Goal: Task Accomplishment & Management: Use online tool/utility

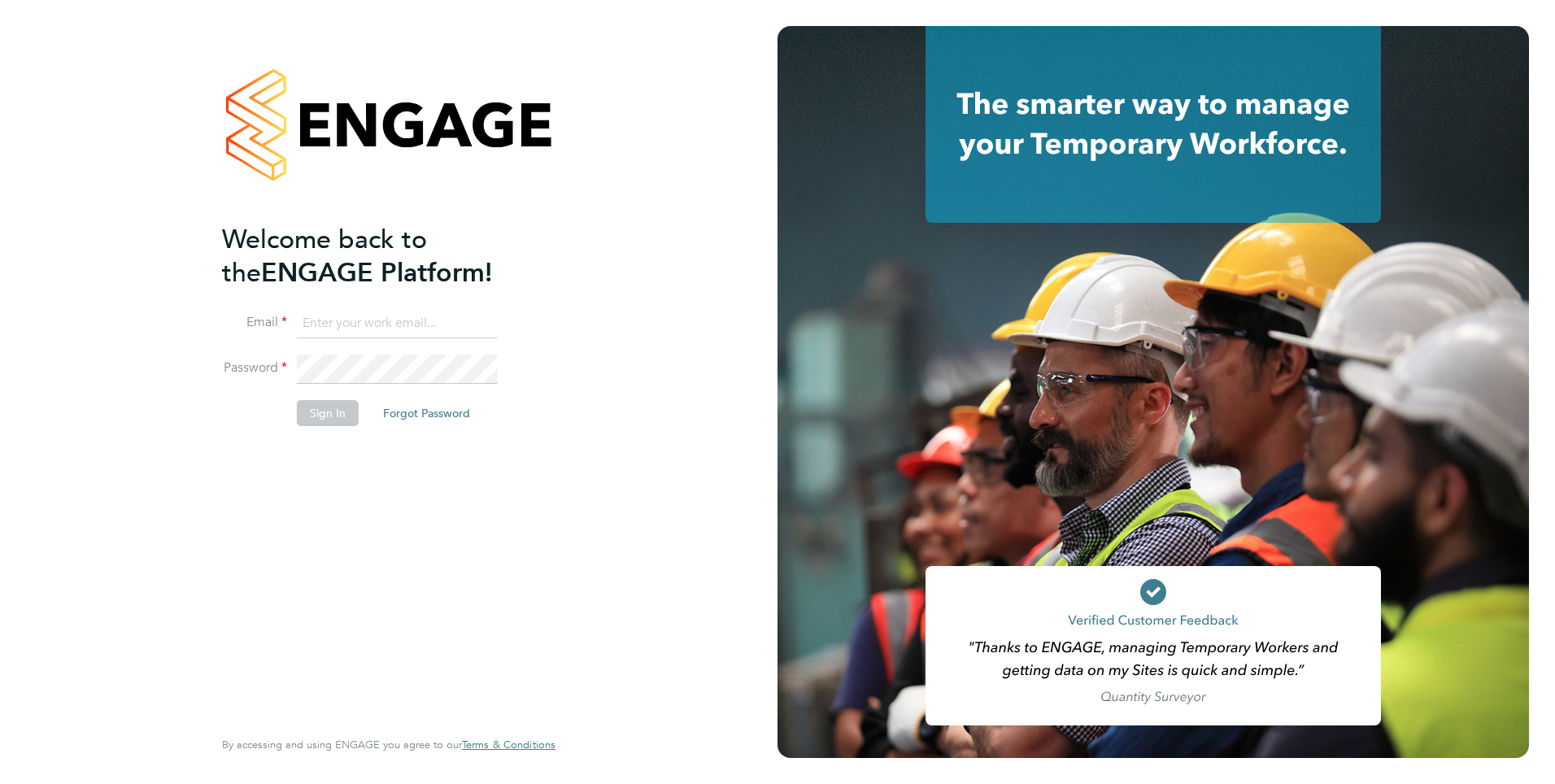
click at [336, 313] on input at bounding box center [397, 323] width 201 height 30
type input "[PERSON_NAME][EMAIL_ADDRESS][PERSON_NAME][DOMAIN_NAME]"
click at [315, 405] on button "Sign In" at bounding box center [328, 413] width 62 height 26
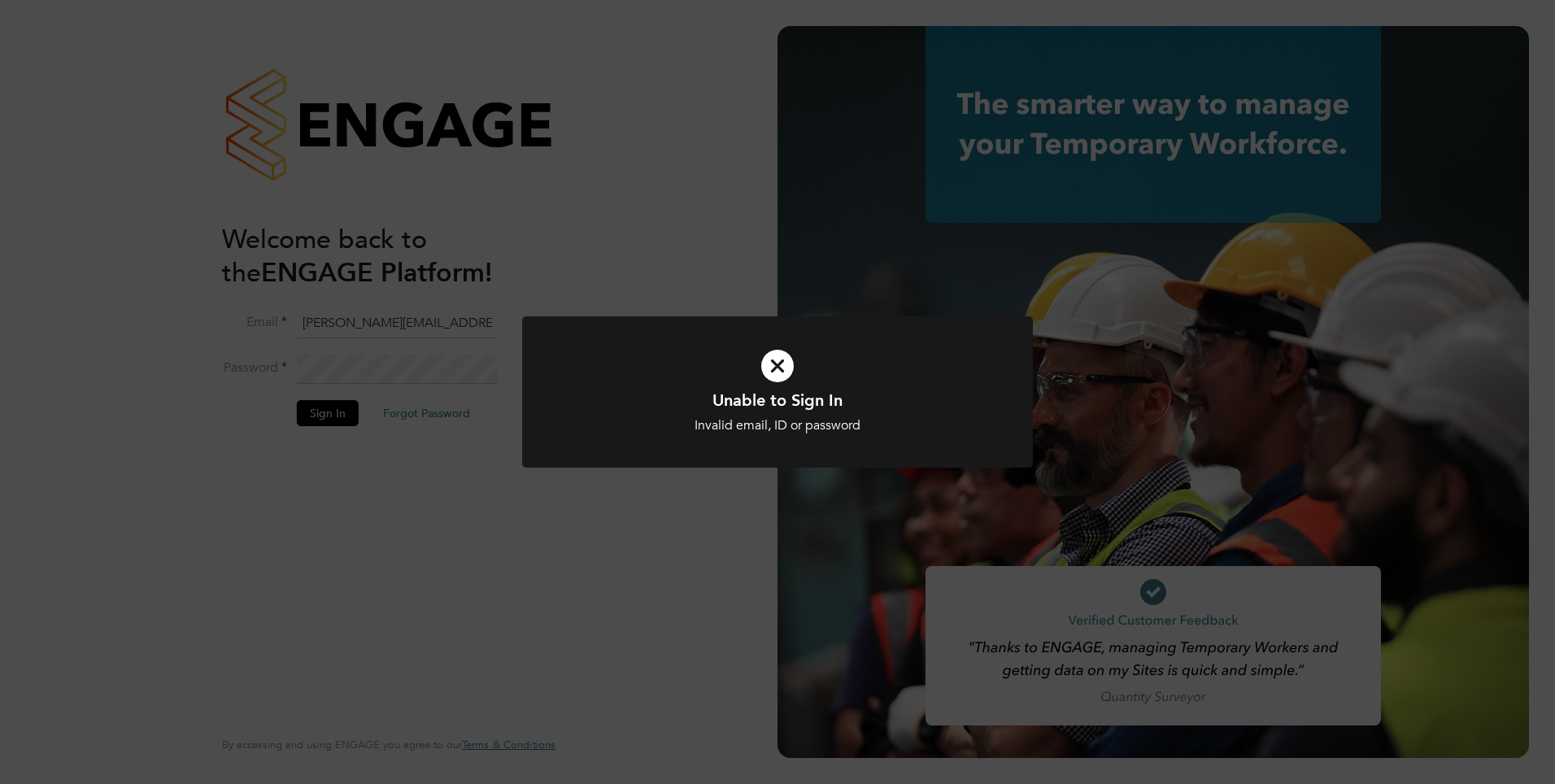
click at [774, 375] on icon at bounding box center [778, 366] width 423 height 63
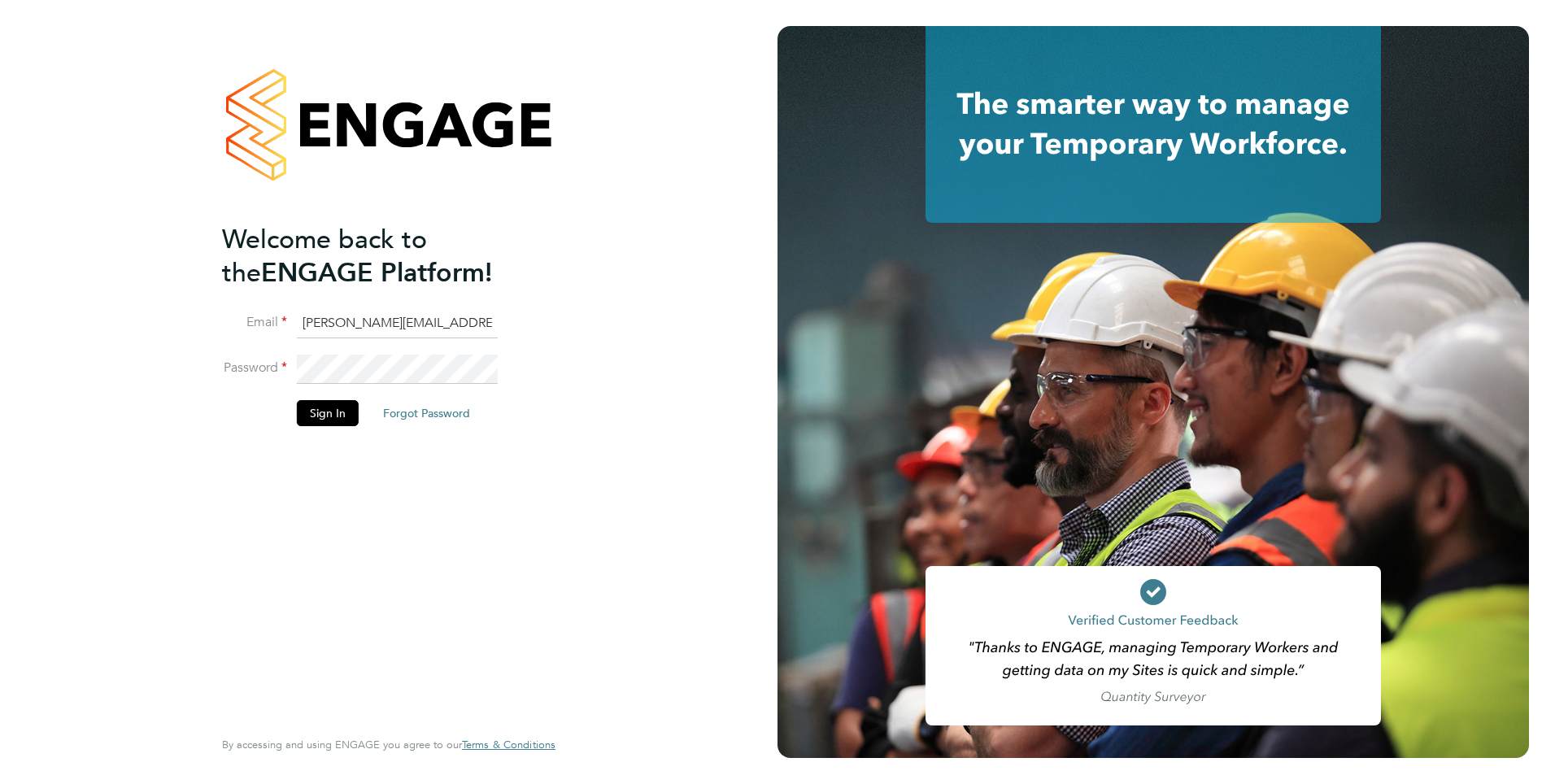
click at [191, 378] on div "Welcome back to the ENGAGE Platform! Email [PERSON_NAME][EMAIL_ADDRESS][PERSON_…" at bounding box center [389, 392] width 399 height 784
click at [335, 420] on button "Sign In" at bounding box center [328, 413] width 62 height 26
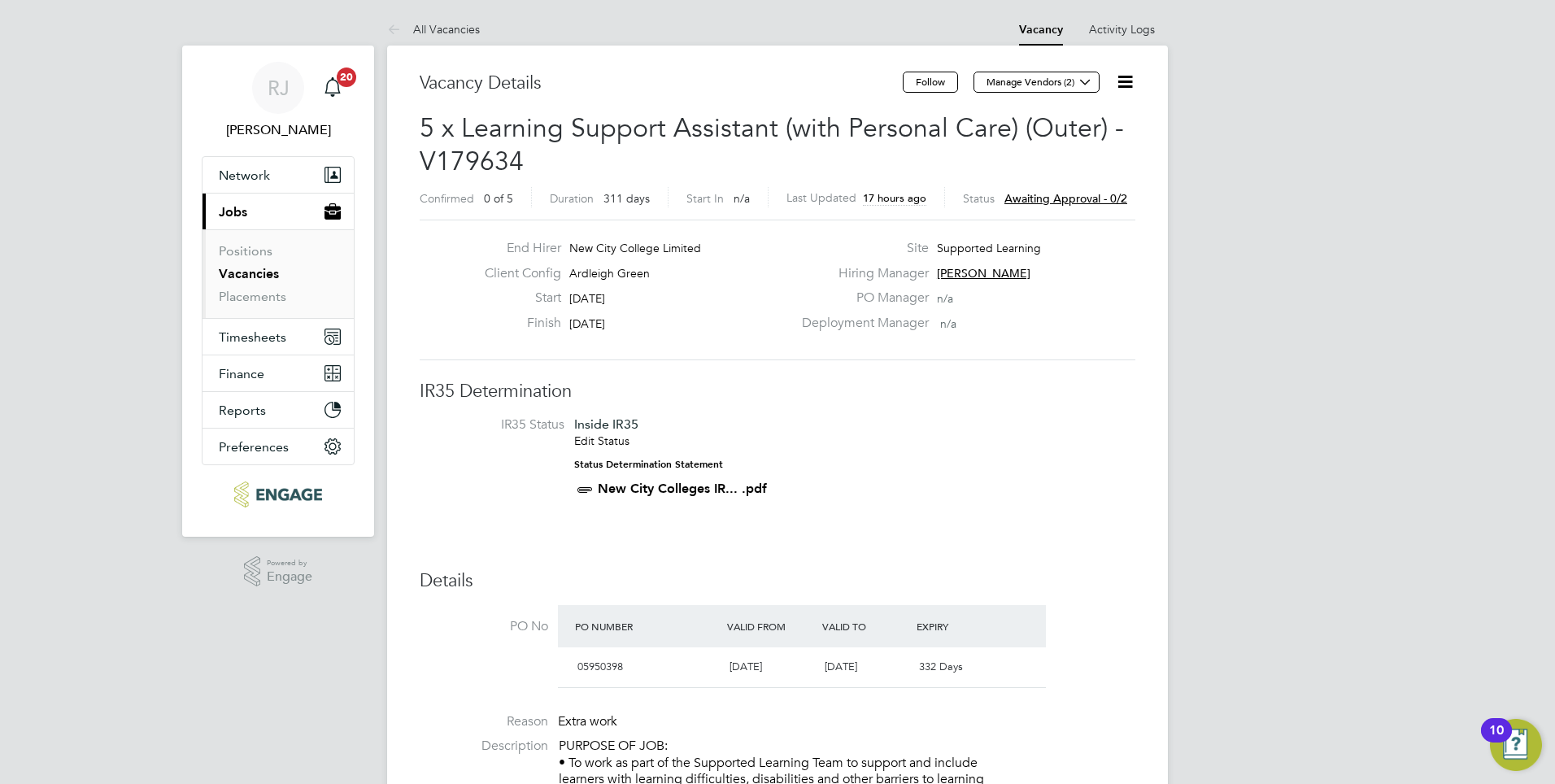
click at [1105, 200] on span "Awaiting approval - 0/2" at bounding box center [1065, 198] width 123 height 14
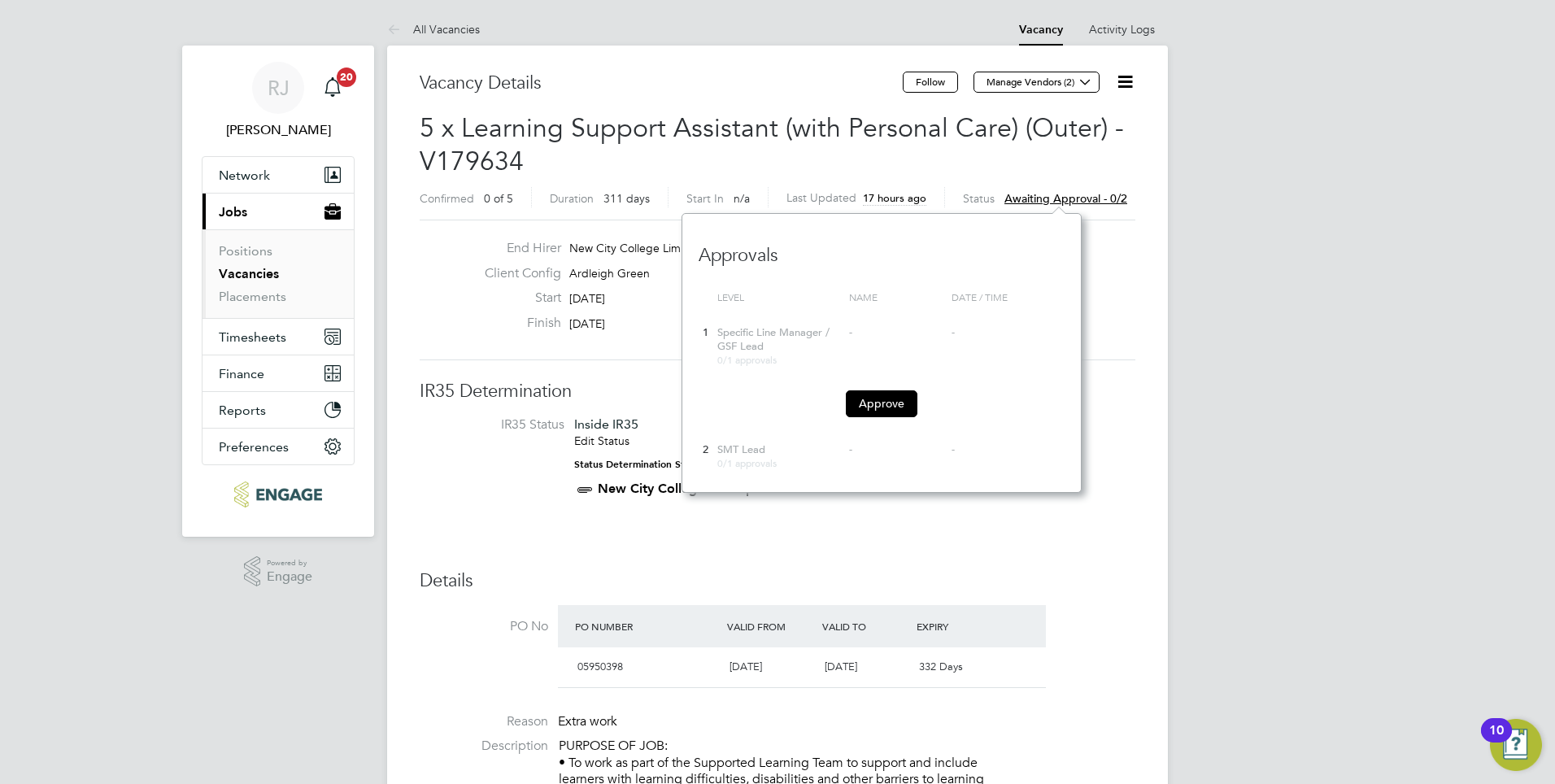
scroll to position [279, 400]
click at [893, 401] on button "Approve" at bounding box center [882, 403] width 72 height 26
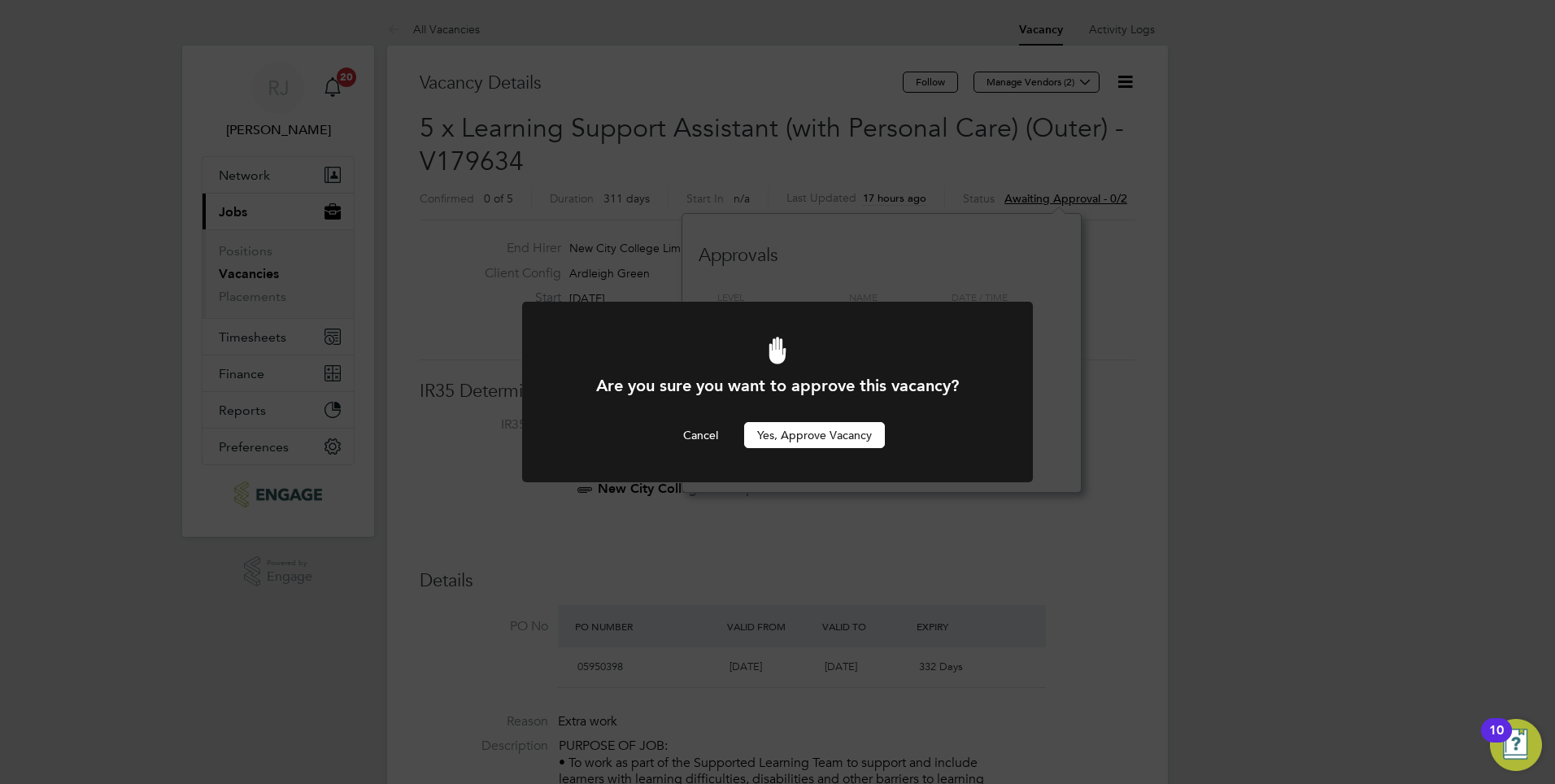
click at [803, 437] on button "Yes, Approve Vacancy" at bounding box center [815, 435] width 141 height 26
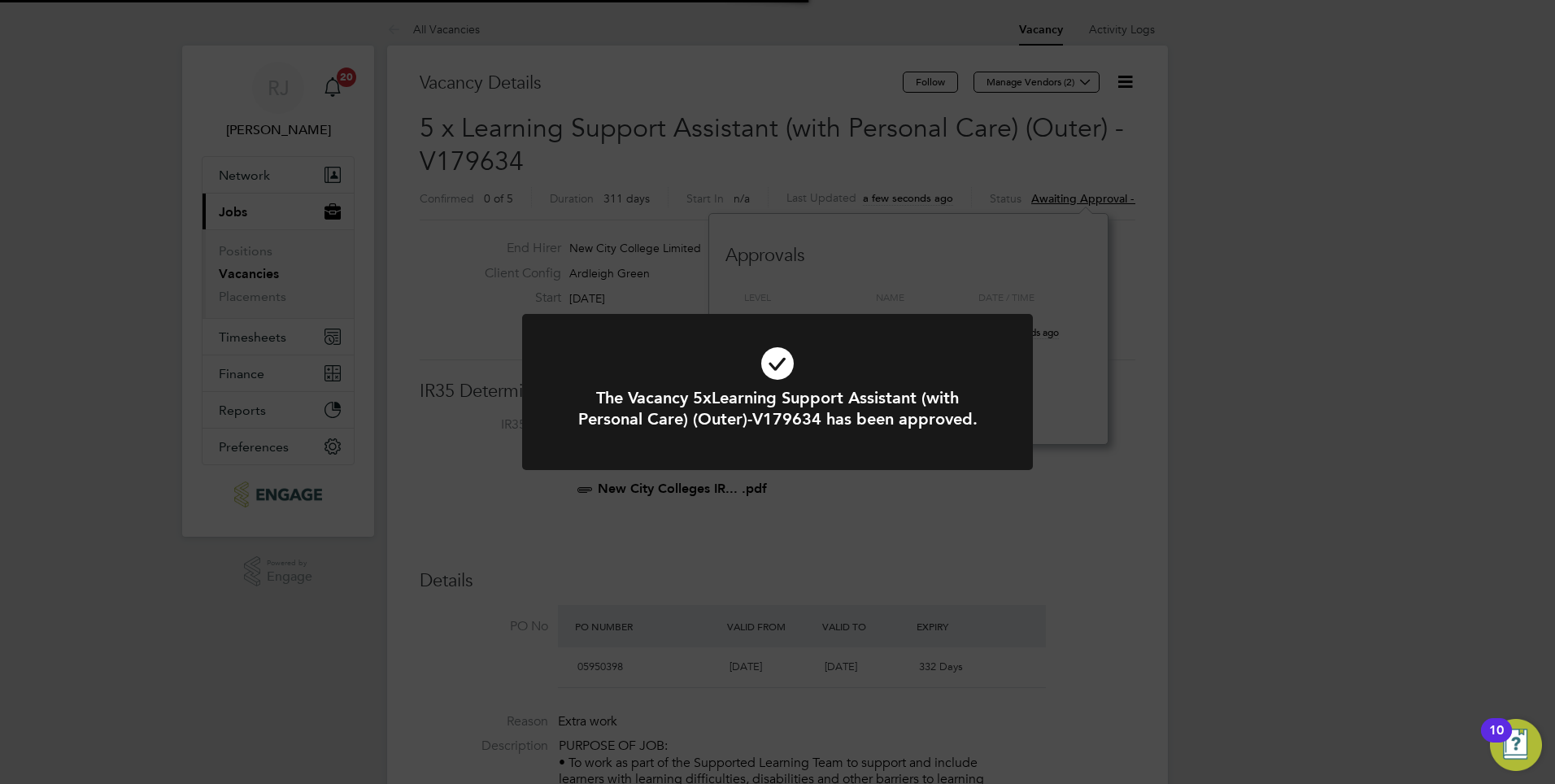
scroll to position [48, 113]
